Goal: Transaction & Acquisition: Purchase product/service

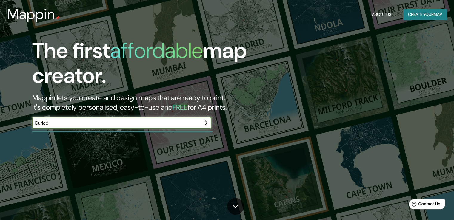
type input "Curicó"
click at [205, 123] on icon "button" at bounding box center [205, 122] width 7 height 7
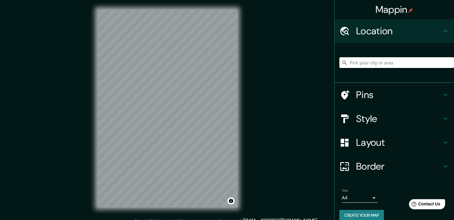
click at [373, 62] on input "Pick your city or area" at bounding box center [397, 62] width 115 height 11
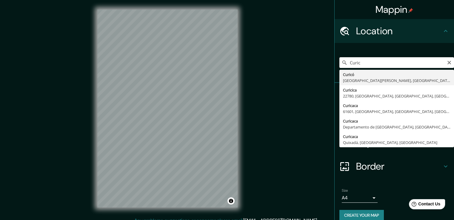
type input "Curicó, [GEOGRAPHIC_DATA][PERSON_NAME], [GEOGRAPHIC_DATA]"
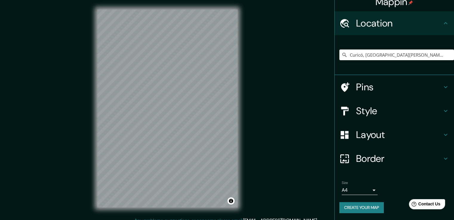
click at [369, 189] on body "Mappin Location [GEOGRAPHIC_DATA], [GEOGRAPHIC_DATA][PERSON_NAME], [GEOGRAPHIC_…" at bounding box center [227, 110] width 454 height 220
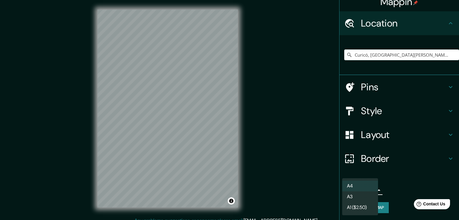
click at [290, 152] on div at bounding box center [229, 110] width 459 height 220
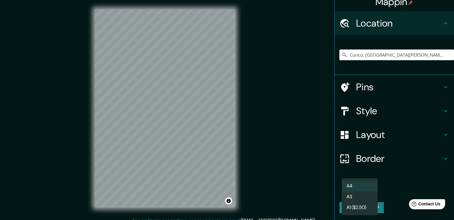
click at [361, 190] on body "Mappin Location [GEOGRAPHIC_DATA], [GEOGRAPHIC_DATA][PERSON_NAME], [GEOGRAPHIC_…" at bounding box center [227, 110] width 454 height 220
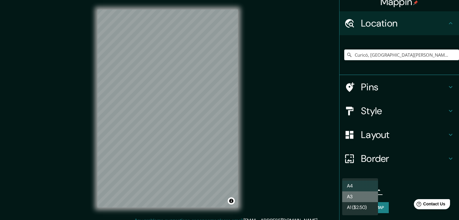
click at [354, 197] on li "A3" at bounding box center [360, 197] width 36 height 11
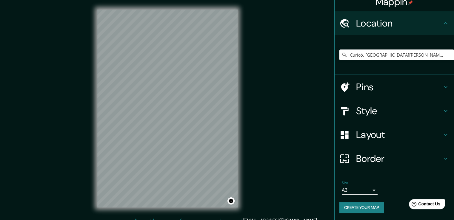
click at [444, 111] on icon at bounding box center [446, 111] width 4 height 2
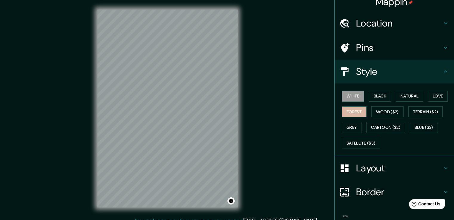
click at [350, 113] on button "Forest" at bounding box center [354, 112] width 25 height 11
click at [386, 93] on button "Black" at bounding box center [380, 96] width 22 height 11
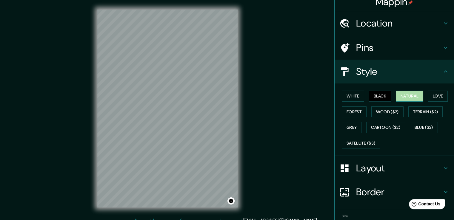
click at [413, 97] on button "Natural" at bounding box center [409, 96] width 27 height 11
click at [435, 96] on button "Love" at bounding box center [438, 96] width 20 height 11
click at [407, 94] on button "Natural" at bounding box center [409, 96] width 27 height 11
click at [344, 128] on button "Grey" at bounding box center [352, 127] width 20 height 11
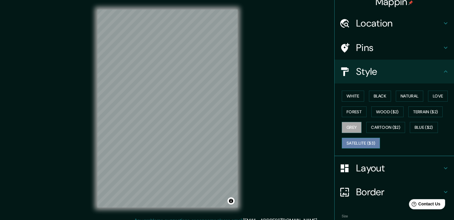
click at [365, 141] on button "Satellite ($3)" at bounding box center [361, 143] width 38 height 11
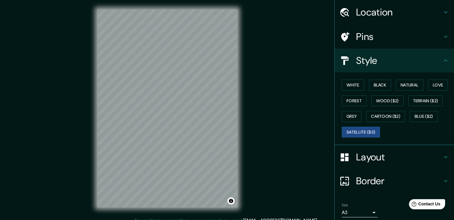
scroll to position [41, 0]
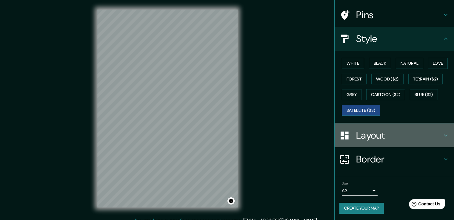
click at [447, 134] on div "Layout" at bounding box center [394, 136] width 119 height 24
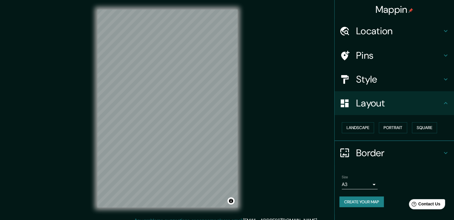
scroll to position [0, 0]
click at [354, 128] on button "Landscape" at bounding box center [358, 127] width 32 height 11
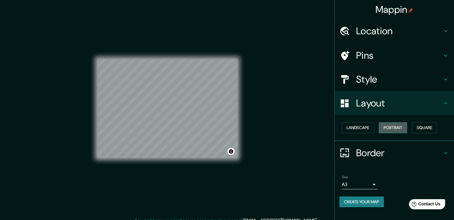
click at [392, 126] on button "Portrait" at bounding box center [393, 127] width 28 height 11
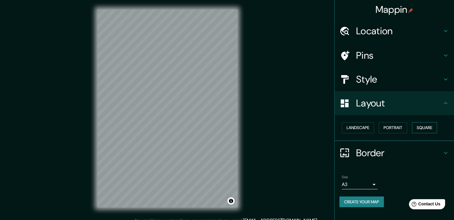
click at [429, 126] on button "Square" at bounding box center [424, 127] width 25 height 11
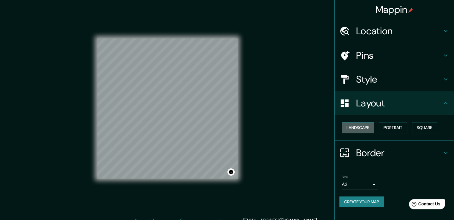
click at [363, 125] on button "Landscape" at bounding box center [358, 127] width 32 height 11
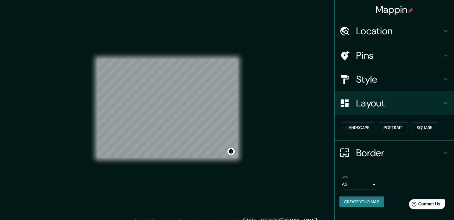
click at [435, 82] on h4 "Style" at bounding box center [399, 79] width 86 height 12
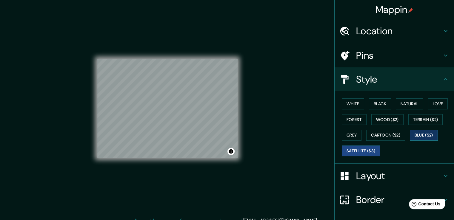
click at [420, 134] on button "Blue ($2)" at bounding box center [424, 135] width 28 height 11
click at [378, 134] on button "Cartoon ($2)" at bounding box center [386, 135] width 39 height 11
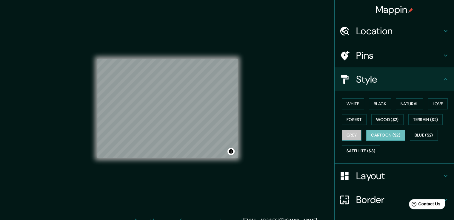
click at [354, 135] on button "Grey" at bounding box center [352, 135] width 20 height 11
click at [380, 135] on button "Cartoon ($2)" at bounding box center [386, 135] width 39 height 11
click at [350, 133] on button "Grey" at bounding box center [352, 135] width 20 height 11
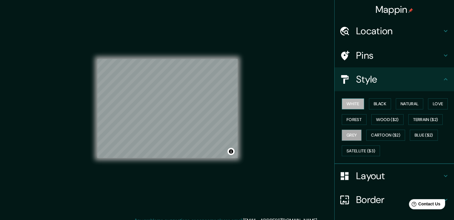
click at [353, 105] on button "White" at bounding box center [353, 104] width 22 height 11
click at [401, 105] on button "Natural" at bounding box center [409, 104] width 27 height 11
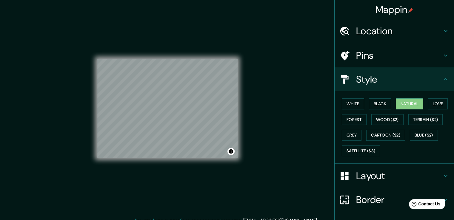
click at [439, 60] on div "Pins" at bounding box center [394, 56] width 119 height 24
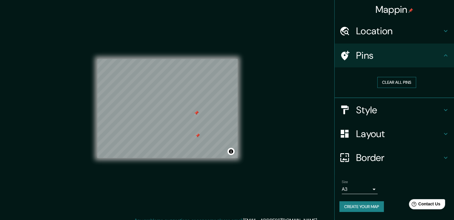
click at [399, 82] on button "Clear all pins" at bounding box center [397, 82] width 39 height 11
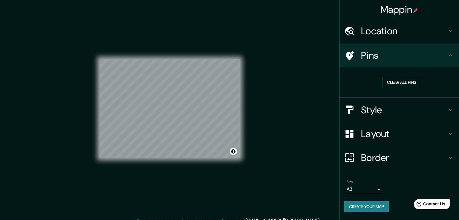
click at [369, 187] on body "Mappin Location [GEOGRAPHIC_DATA], [GEOGRAPHIC_DATA][PERSON_NAME], [GEOGRAPHIC_…" at bounding box center [229, 110] width 459 height 220
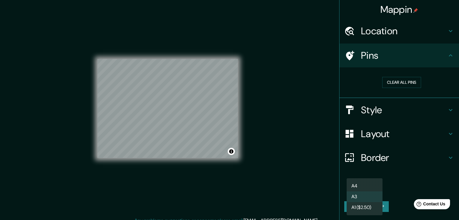
click at [357, 186] on li "A4" at bounding box center [364, 186] width 36 height 11
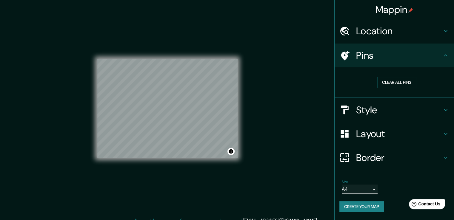
scroll to position [7, 0]
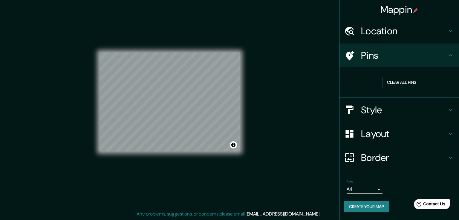
click at [369, 188] on body "Mappin Location [GEOGRAPHIC_DATA], [GEOGRAPHIC_DATA][PERSON_NAME], [GEOGRAPHIC_…" at bounding box center [229, 103] width 459 height 220
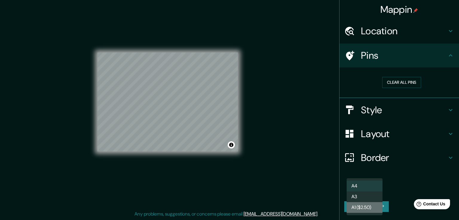
click at [362, 207] on li "A1 ($2.50)" at bounding box center [364, 208] width 36 height 11
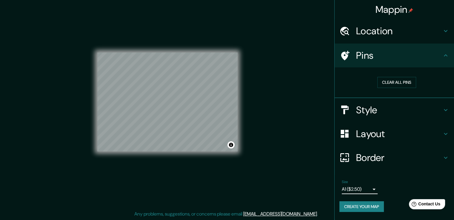
click at [363, 187] on body "Mappin Location [GEOGRAPHIC_DATA], [GEOGRAPHIC_DATA][PERSON_NAME], [GEOGRAPHIC_…" at bounding box center [227, 103] width 454 height 220
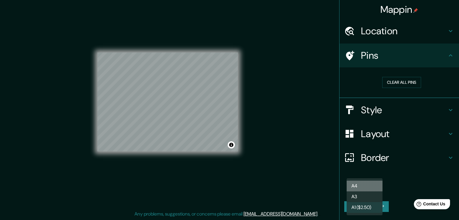
click at [358, 185] on li "A4" at bounding box center [364, 186] width 36 height 11
type input "single"
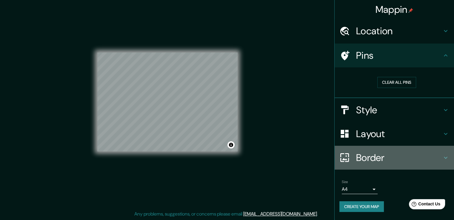
click at [422, 160] on h4 "Border" at bounding box center [399, 158] width 86 height 12
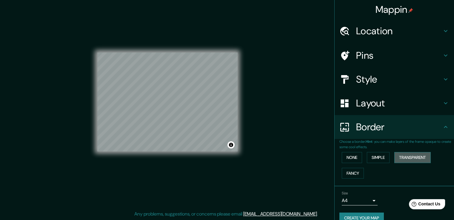
click at [409, 156] on button "Transparent" at bounding box center [413, 157] width 36 height 11
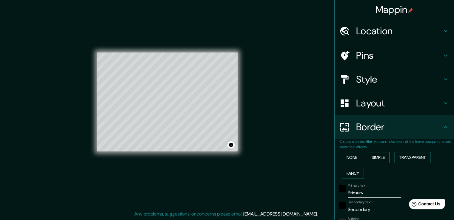
click at [371, 157] on button "Simple" at bounding box center [378, 157] width 23 height 11
click at [345, 172] on button "Fancy" at bounding box center [353, 173] width 22 height 11
click at [350, 157] on button "None" at bounding box center [352, 157] width 20 height 11
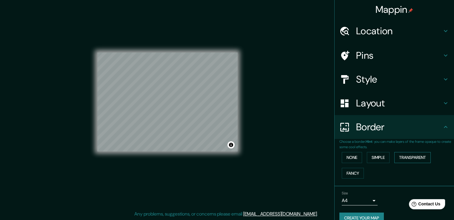
click at [405, 154] on button "Transparent" at bounding box center [413, 157] width 36 height 11
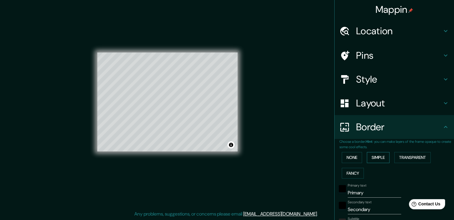
click at [375, 157] on button "Simple" at bounding box center [378, 157] width 23 height 11
click at [346, 176] on button "Fancy" at bounding box center [353, 173] width 22 height 11
click at [351, 159] on button "None" at bounding box center [352, 157] width 20 height 11
